Goal: Task Accomplishment & Management: Manage account settings

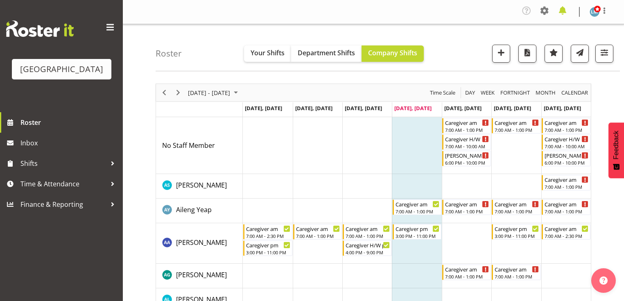
click at [561, 10] on span at bounding box center [562, 10] width 13 height 13
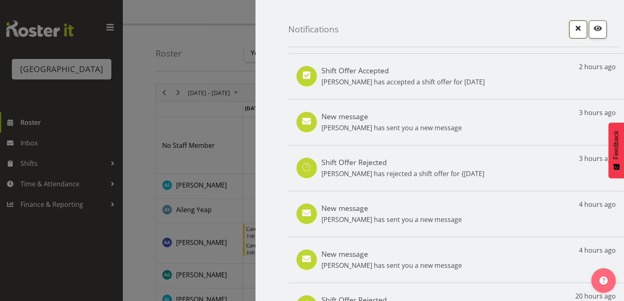
click at [574, 26] on span "button" at bounding box center [578, 28] width 11 height 11
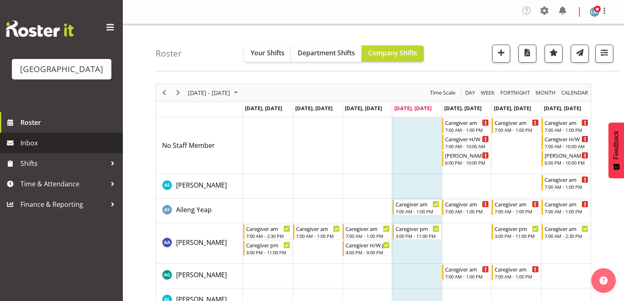
click at [25, 149] on span "Inbox" at bounding box center [69, 143] width 98 height 12
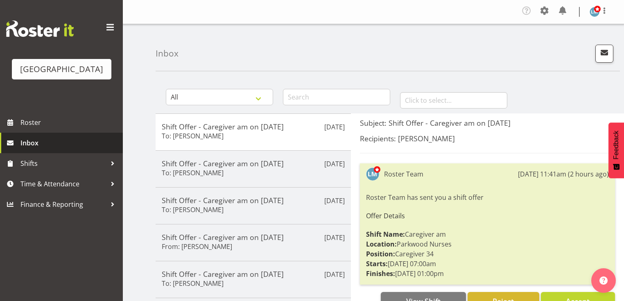
click at [35, 149] on span "Inbox" at bounding box center [69, 143] width 98 height 12
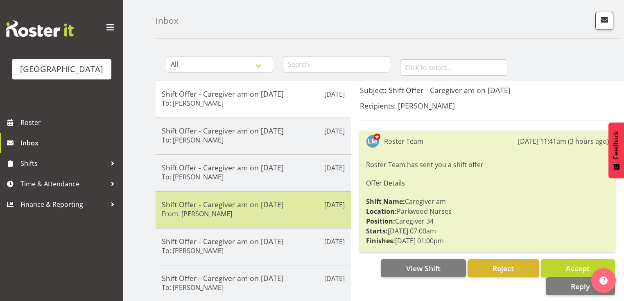
scroll to position [33, 0]
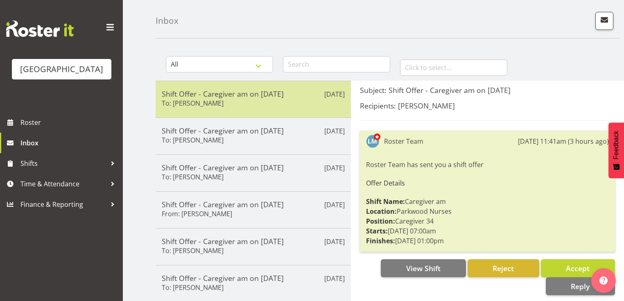
click at [267, 104] on div "Shift Offer - Caregiver am on [DATE] To: [PERSON_NAME]" at bounding box center [253, 99] width 183 height 20
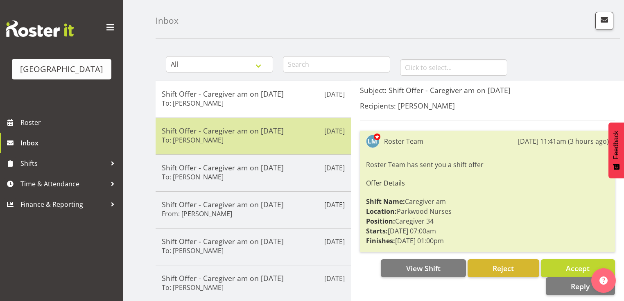
click at [275, 137] on div "Shift Offer - Caregiver am on [DATE] To: [PERSON_NAME]" at bounding box center [253, 136] width 183 height 20
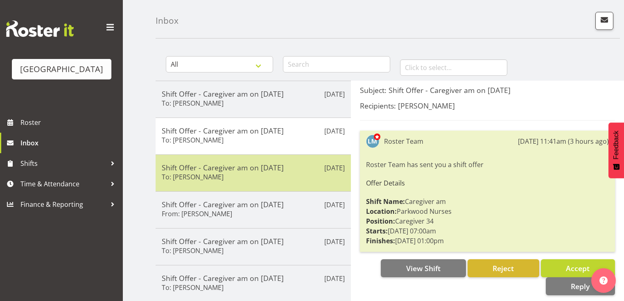
click at [274, 170] on h5 "Shift Offer - Caregiver am on [DATE]" at bounding box center [253, 167] width 183 height 9
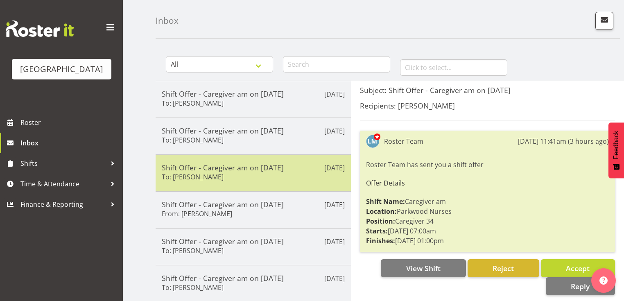
scroll to position [66, 0]
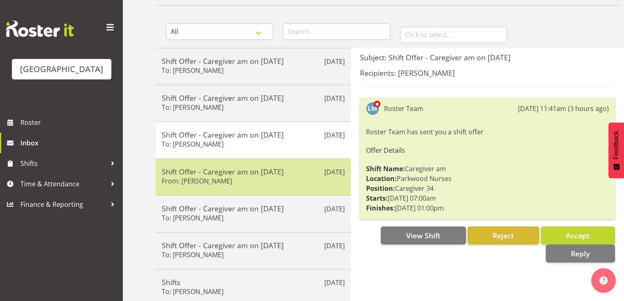
click at [276, 177] on div "Shift Offer - Caregiver am on [DATE] From: [PERSON_NAME]" at bounding box center [253, 177] width 183 height 20
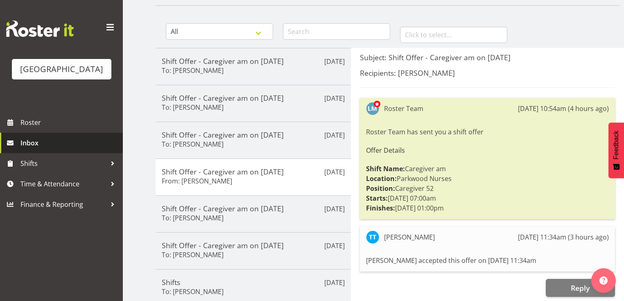
click at [31, 149] on span "Inbox" at bounding box center [69, 143] width 98 height 12
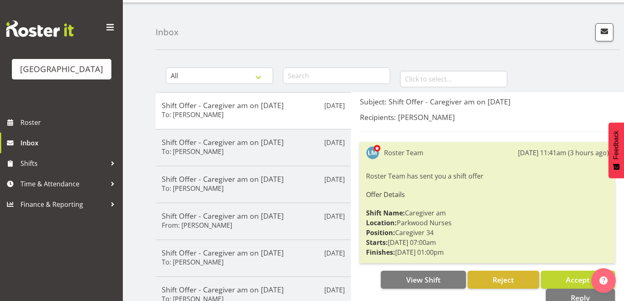
scroll to position [33, 0]
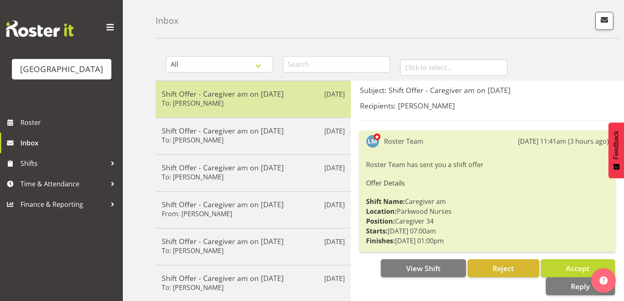
click at [236, 102] on div "Shift Offer - Caregiver am on 05/09/25 To: Lois Girdwood" at bounding box center [253, 99] width 183 height 20
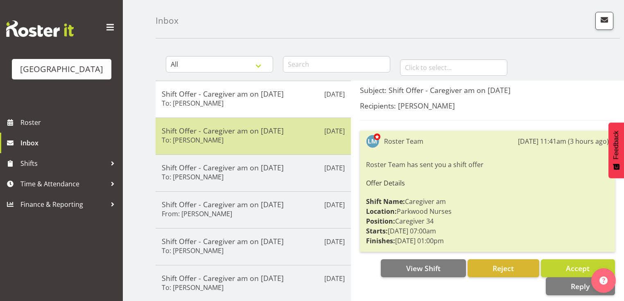
click at [262, 142] on div "Shift Offer - Caregiver am on 05/09/25 To: Bailey Potter" at bounding box center [253, 136] width 183 height 20
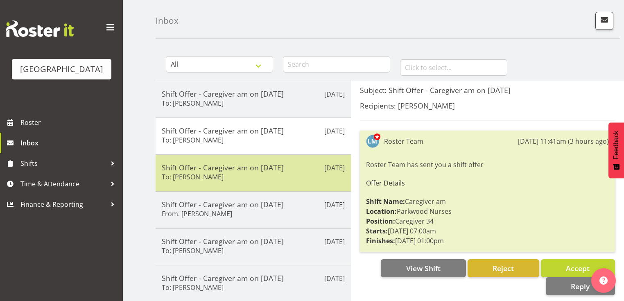
click at [275, 173] on div "Shift Offer - Caregiver am on 05/09/25 To: Ian Ramos" at bounding box center [253, 173] width 183 height 20
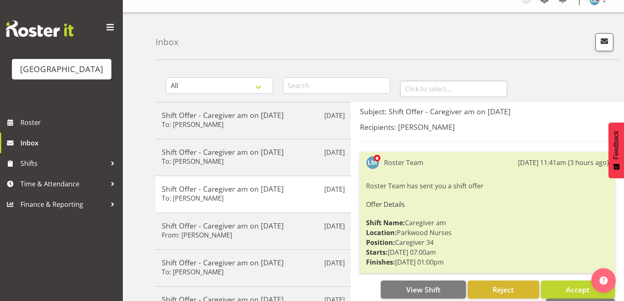
scroll to position [0, 0]
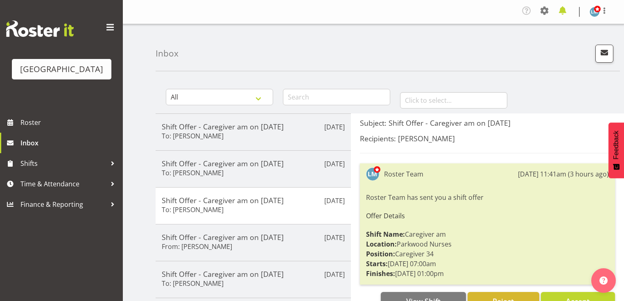
click at [561, 11] on span at bounding box center [562, 10] width 13 height 13
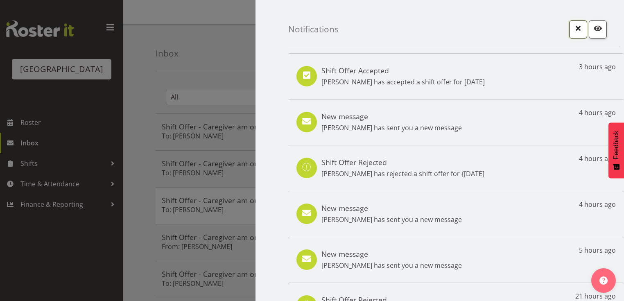
click at [573, 30] on span "button" at bounding box center [578, 28] width 11 height 11
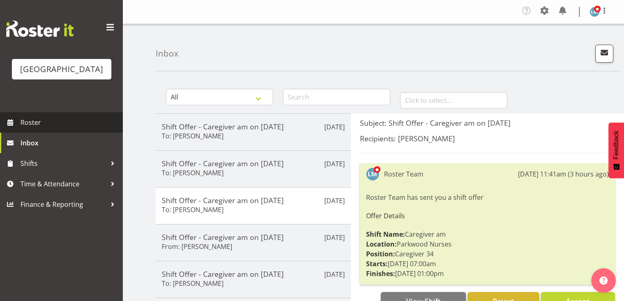
click at [31, 129] on span "Roster" at bounding box center [69, 122] width 98 height 12
